Goal: Find specific page/section: Find specific page/section

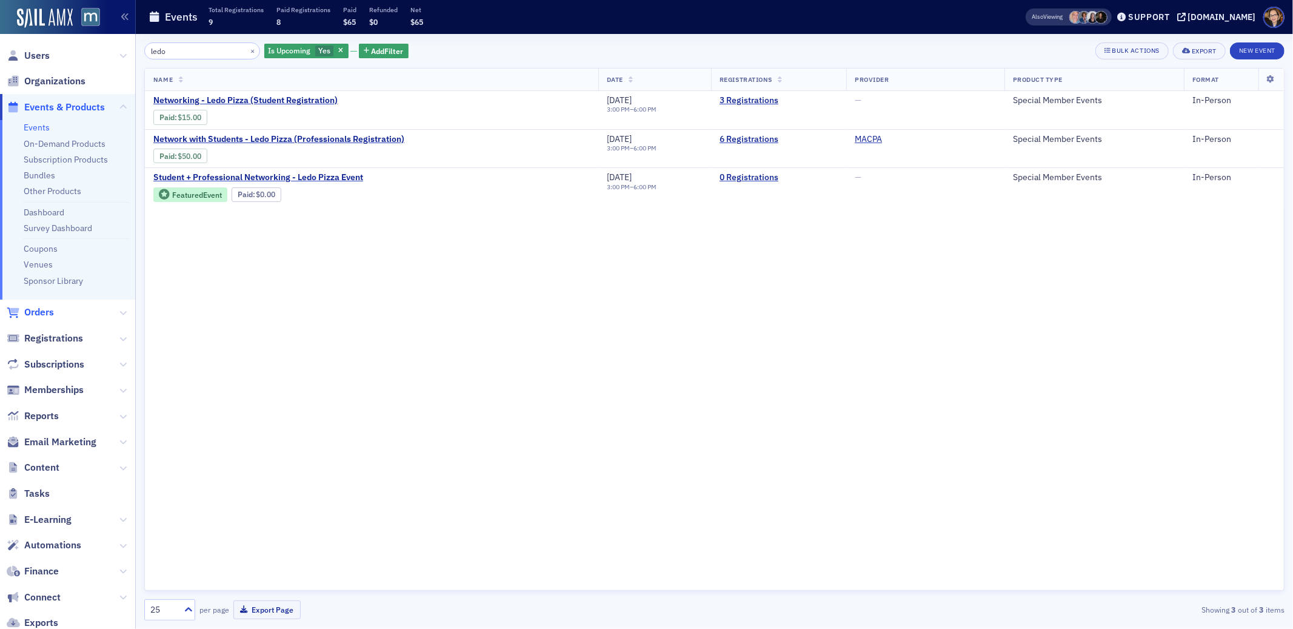
click at [45, 312] on span "Orders" at bounding box center [39, 312] width 30 height 13
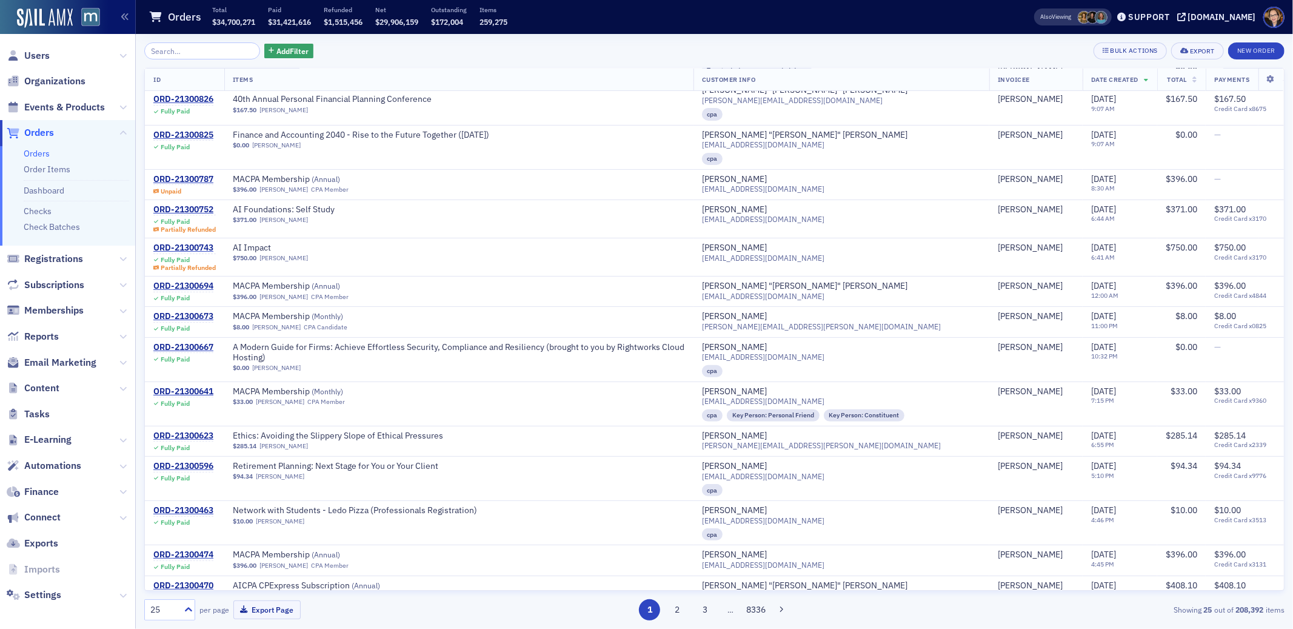
scroll to position [243, 0]
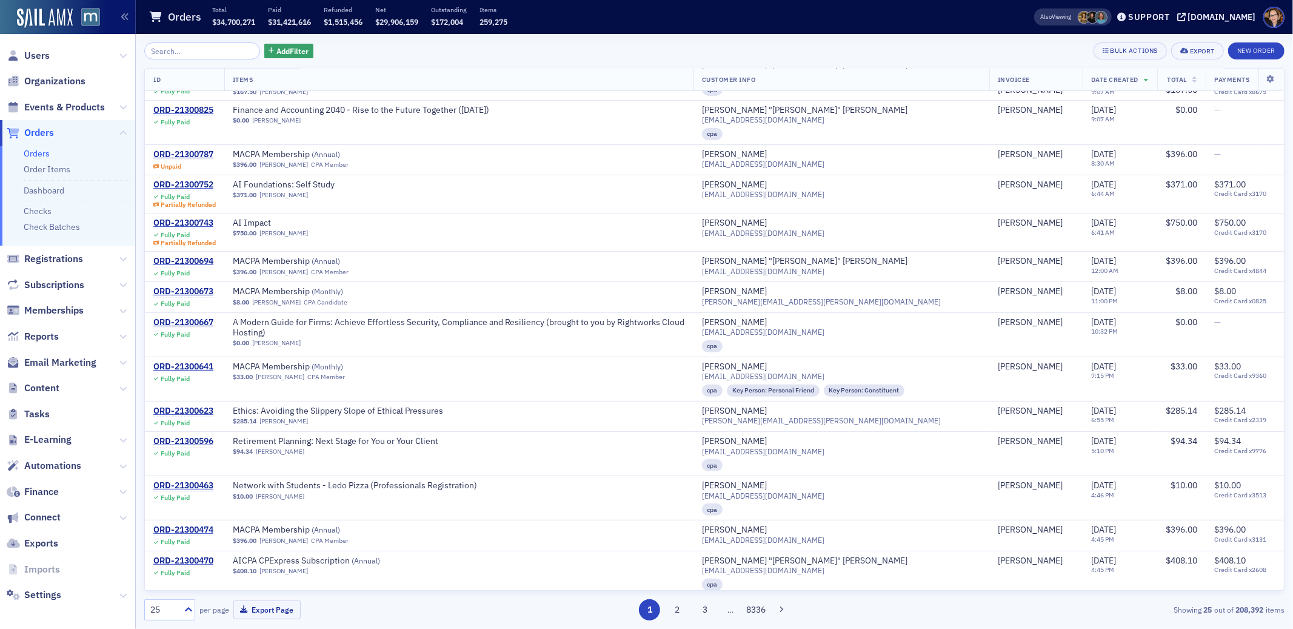
click at [36, 132] on span "Orders" at bounding box center [39, 132] width 30 height 13
